Goal: Information Seeking & Learning: Learn about a topic

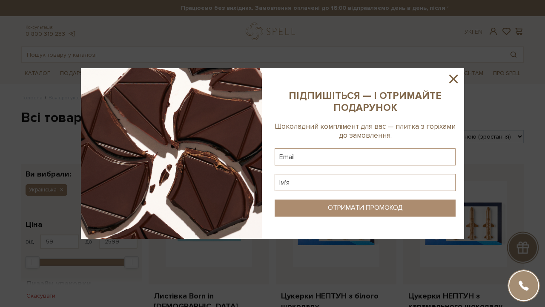
click at [452, 78] on icon at bounding box center [453, 79] width 14 height 14
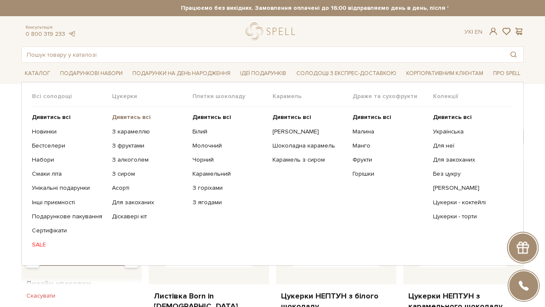
click at [139, 117] on b "Дивитись всі" at bounding box center [131, 116] width 39 height 7
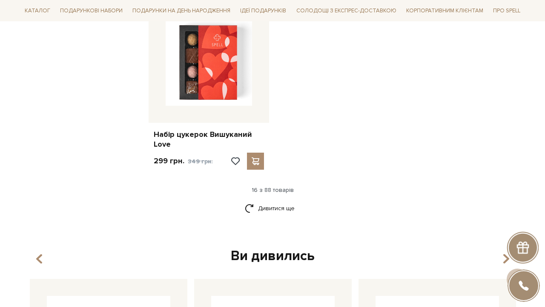
scroll to position [1067, 0]
click at [287, 201] on link "Дивитися ще" at bounding box center [272, 208] width 55 height 15
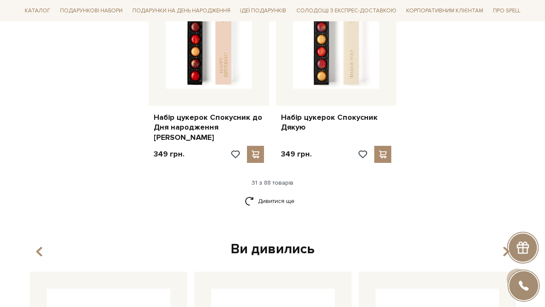
scroll to position [2026, 0]
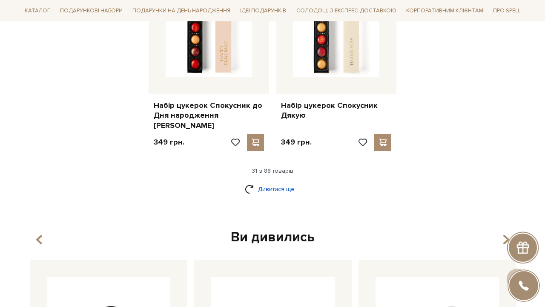
click at [286, 181] on link "Дивитися ще" at bounding box center [272, 188] width 55 height 15
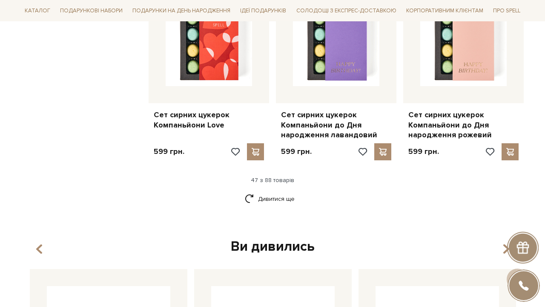
scroll to position [2975, 0]
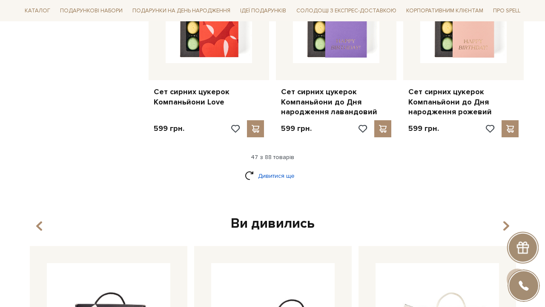
click at [271, 168] on link "Дивитися ще" at bounding box center [272, 175] width 55 height 15
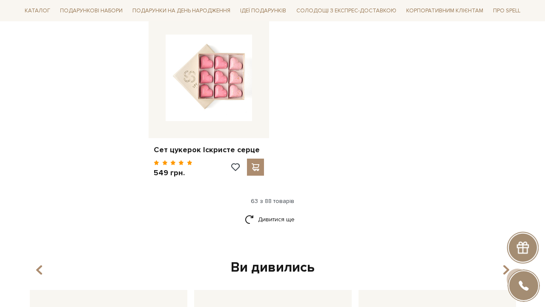
scroll to position [4044, 0]
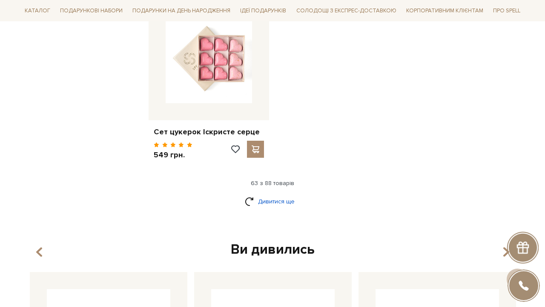
click at [280, 194] on link "Дивитися ще" at bounding box center [272, 201] width 55 height 15
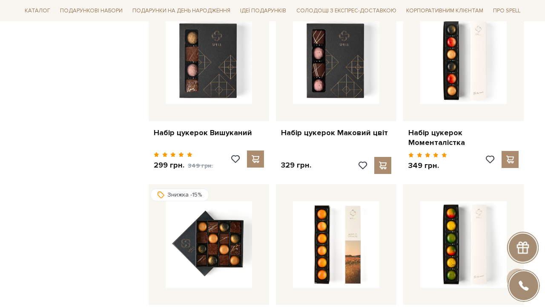
scroll to position [4495, 0]
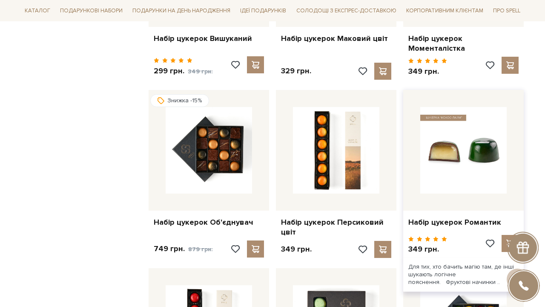
click at [467, 107] on img at bounding box center [463, 150] width 86 height 86
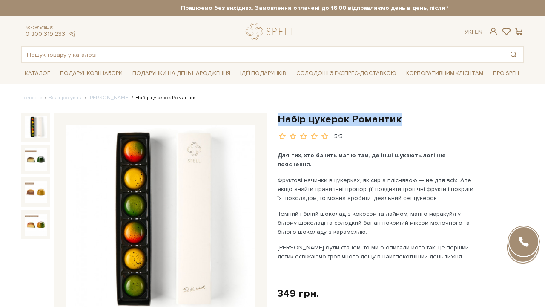
drag, startPoint x: 277, startPoint y: 118, endPoint x: 399, endPoint y: 116, distance: 121.8
click at [399, 116] on div "Набір цукерок Романтик 5/5" at bounding box center [401, 286] width 256 height 348
copy h1 "Набір цукерок Романтик"
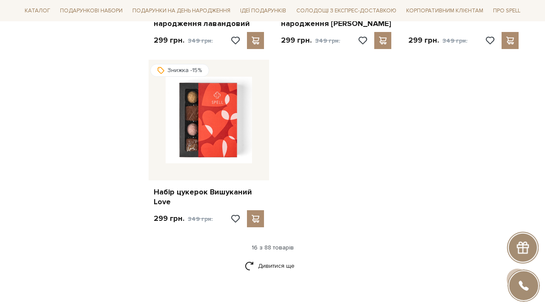
scroll to position [1035, 0]
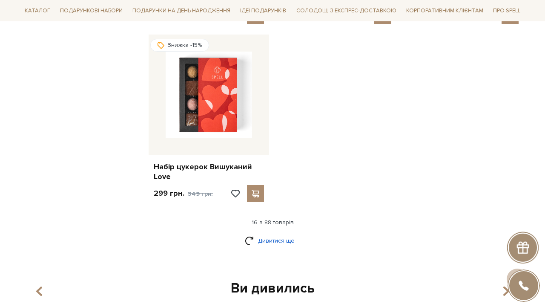
click at [284, 234] on link "Дивитися ще" at bounding box center [272, 240] width 55 height 15
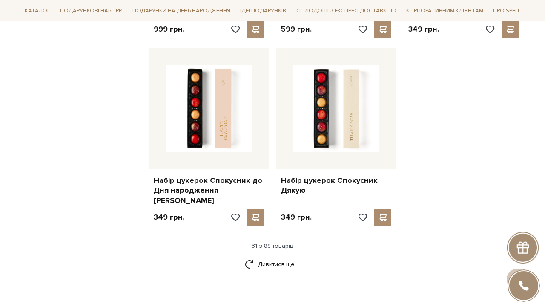
scroll to position [1951, 0]
click at [260, 256] on link "Дивитися ще" at bounding box center [272, 263] width 55 height 15
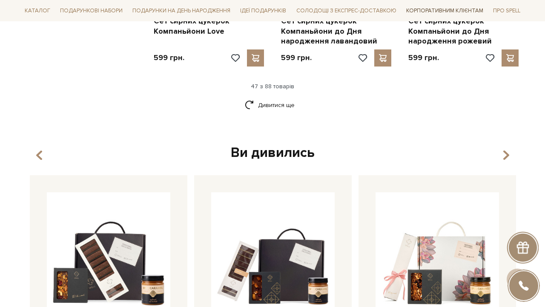
scroll to position [3051, 0]
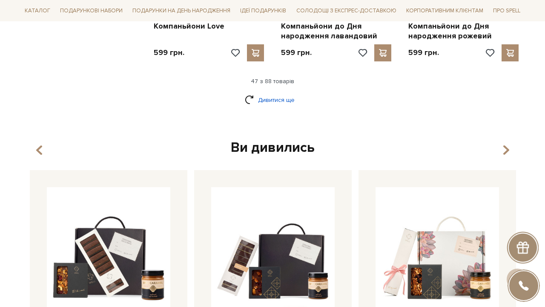
click at [253, 92] on link "Дивитися ще" at bounding box center [272, 99] width 55 height 15
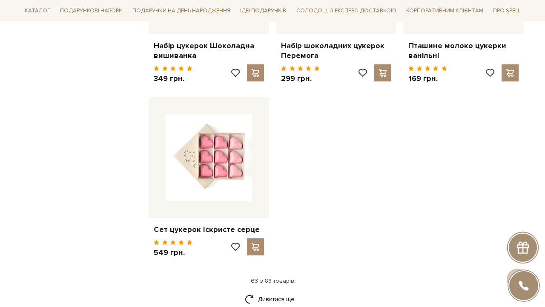
scroll to position [3966, 0]
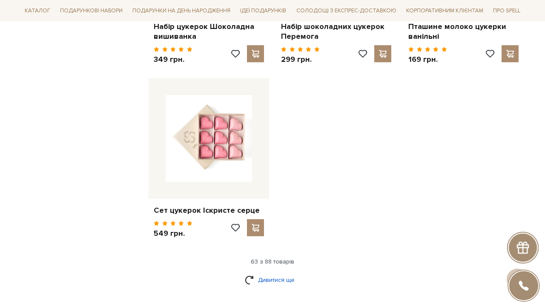
click at [292, 272] on link "Дивитися ще" at bounding box center [272, 279] width 55 height 15
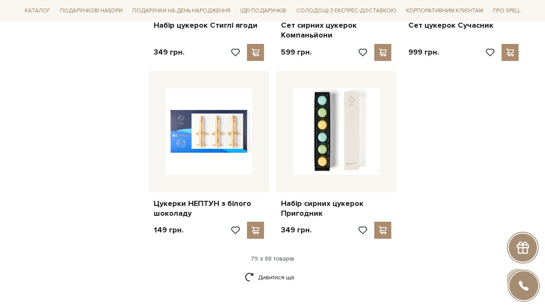
scroll to position [4904, 0]
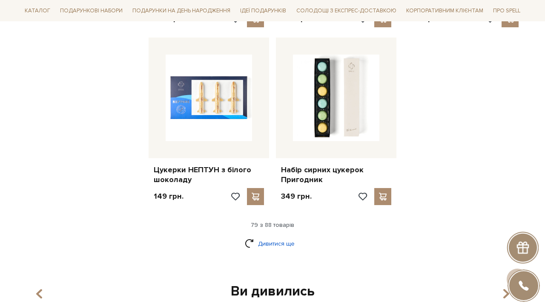
click at [287, 236] on link "Дивитися ще" at bounding box center [272, 243] width 55 height 15
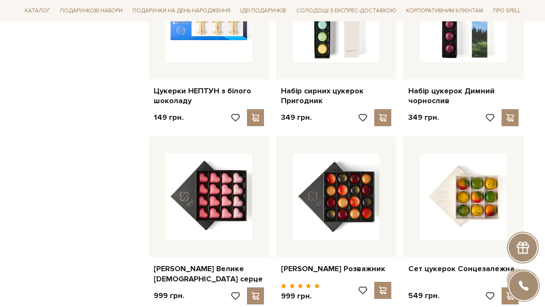
scroll to position [4974, 0]
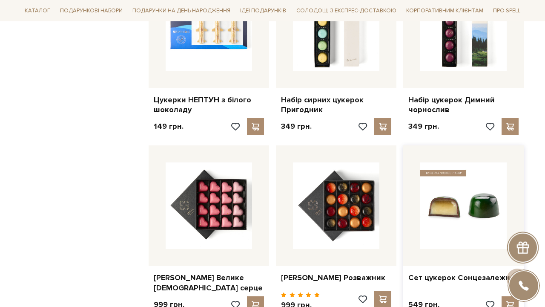
click at [474, 162] on img at bounding box center [463, 205] width 86 height 86
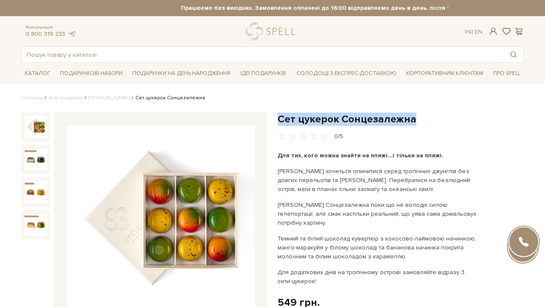
drag, startPoint x: 278, startPoint y: 118, endPoint x: 445, endPoint y: 118, distance: 166.9
click at [445, 118] on h1 "Сет цукерок Сонцезалежна" at bounding box center [401, 118] width 246 height 13
copy h1 "Сет цукерок Сонцезалежна"
